Goal: Task Accomplishment & Management: Use online tool/utility

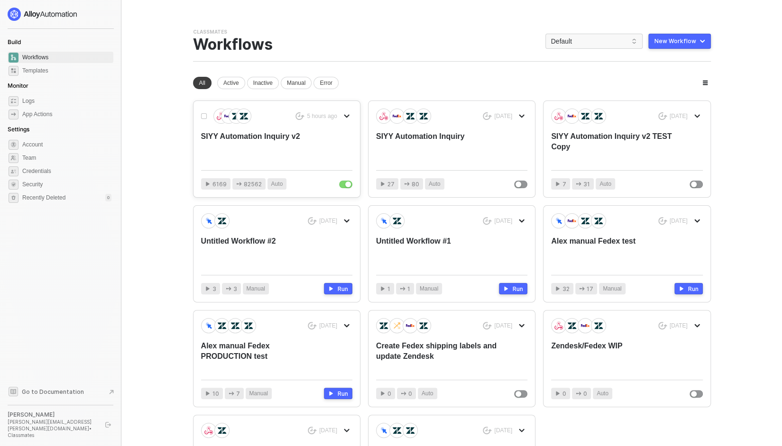
click at [251, 152] on div "SIYY Automation Inquiry v2" at bounding box center [261, 146] width 121 height 31
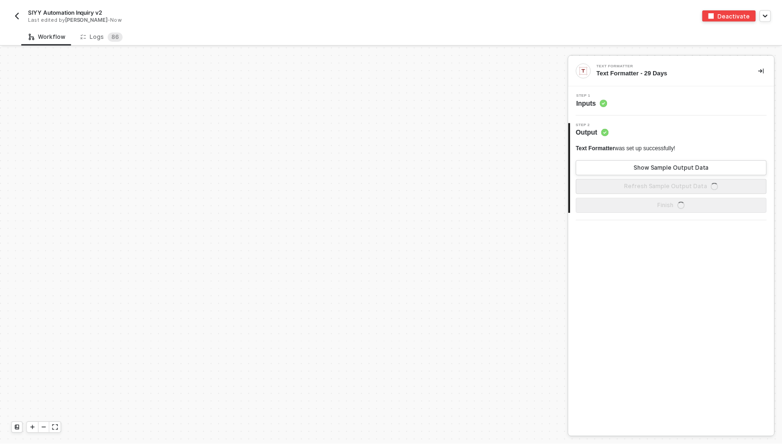
scroll to position [289, 0]
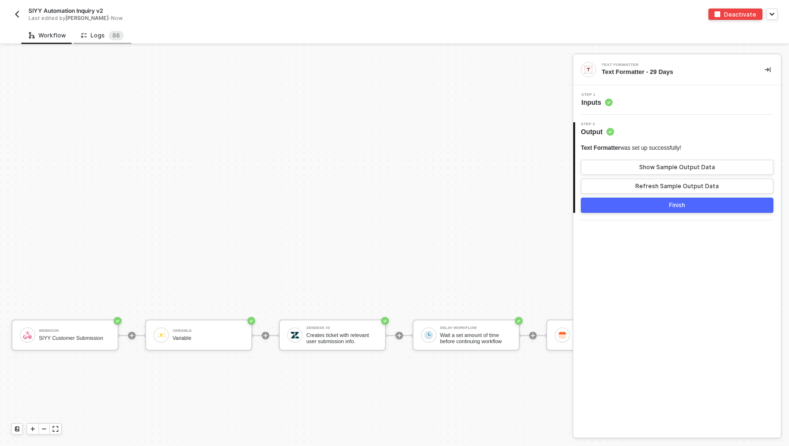
click at [88, 36] on div "Logs 8 6" at bounding box center [102, 35] width 43 height 9
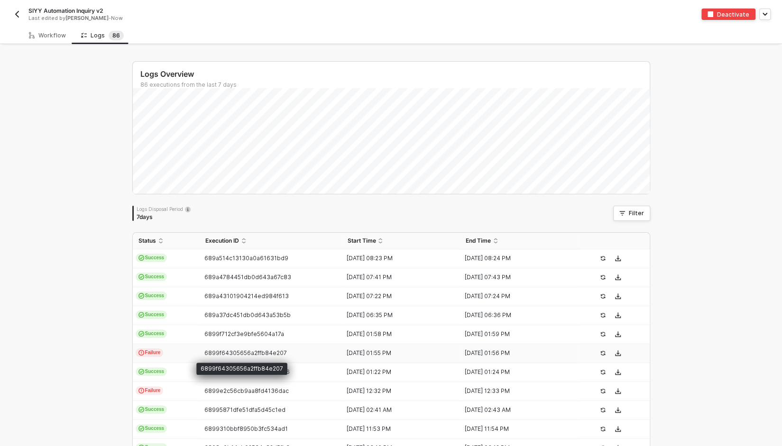
click at [219, 353] on span "6899f64305656a2ffb84e207" at bounding box center [245, 353] width 83 height 7
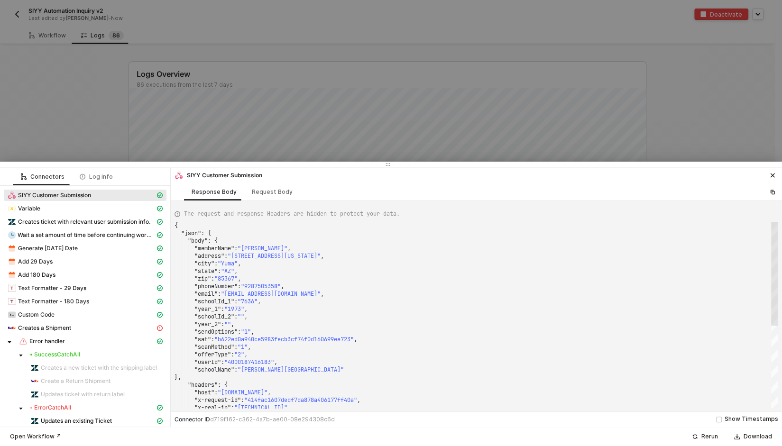
drag, startPoint x: 774, startPoint y: 230, endPoint x: 773, endPoint y: 186, distance: 44.6
click at [773, 186] on div "SIYY Customer Submission Response Body Request Body The request and response He…" at bounding box center [477, 297] width 612 height 259
click at [74, 329] on div "Creates a Shipment" at bounding box center [82, 328] width 148 height 9
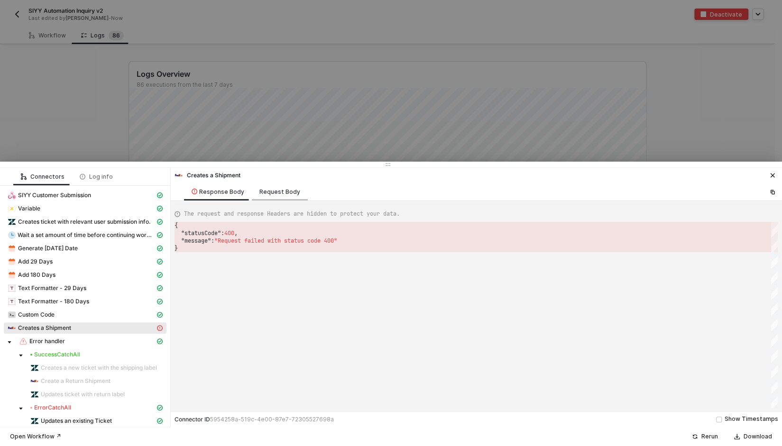
click at [269, 191] on div "Request Body" at bounding box center [280, 192] width 41 height 8
type textarea "{ "accountNumber": "145680549", "labelResponseOptions": "URL_ONLY", "mergeLabel…"
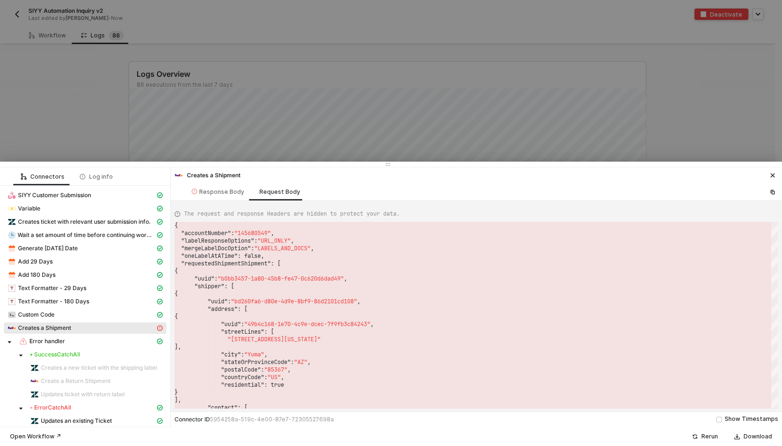
click at [93, 108] on div at bounding box center [391, 223] width 782 height 446
